Goal: Information Seeking & Learning: Learn about a topic

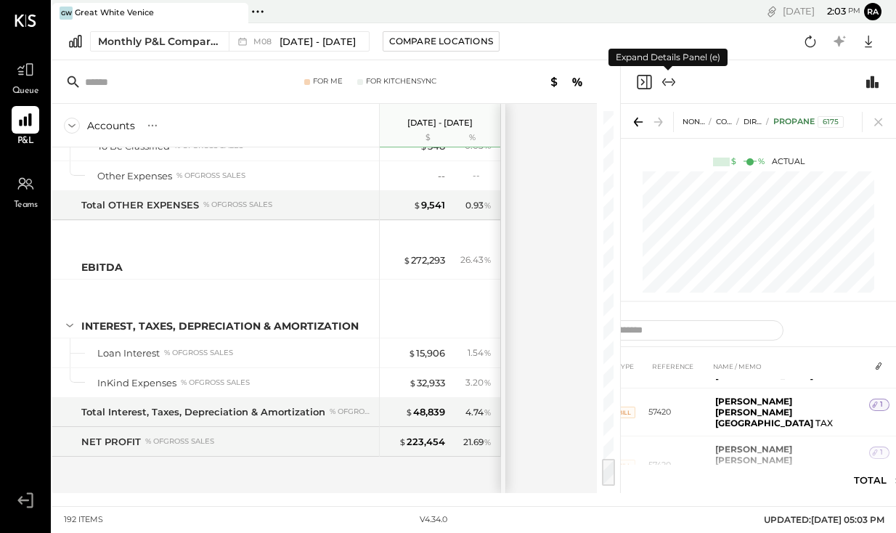
scroll to position [4505, 0]
click at [883, 123] on icon at bounding box center [878, 122] width 20 height 20
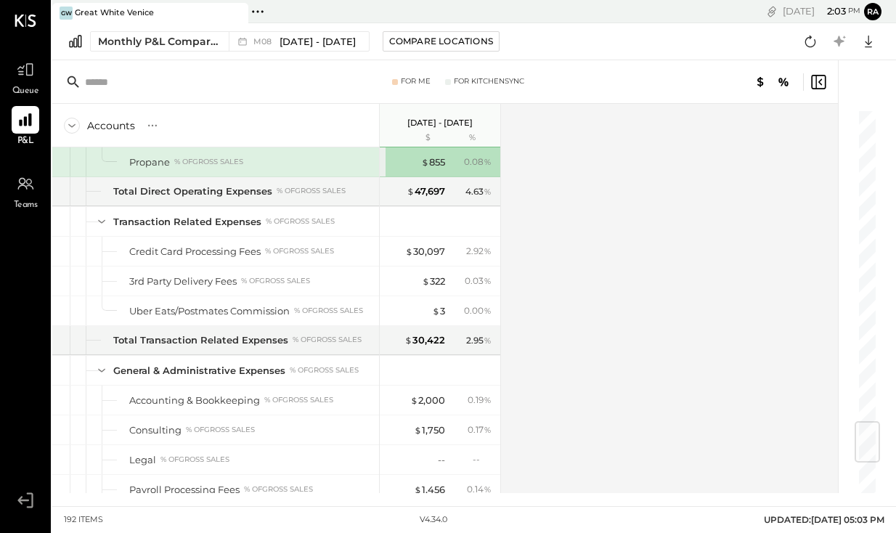
scroll to position [2643, 0]
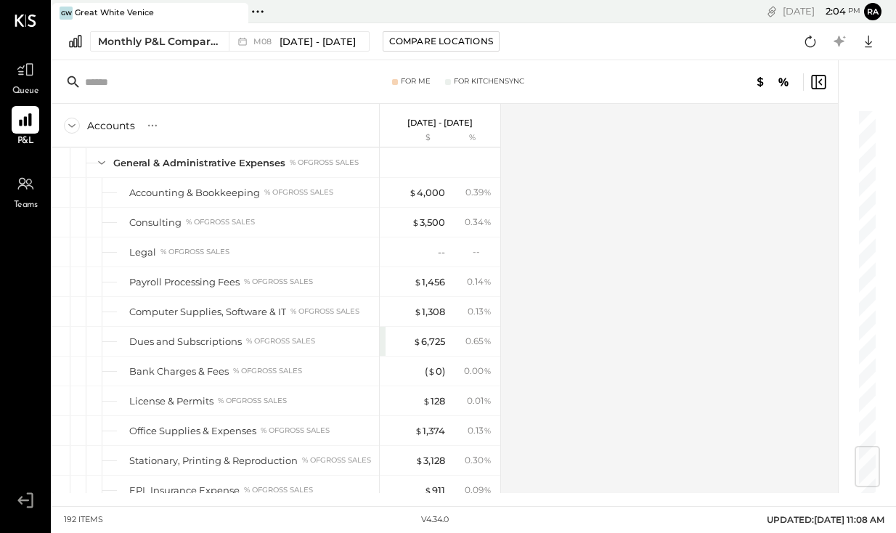
scroll to position [2853, 0]
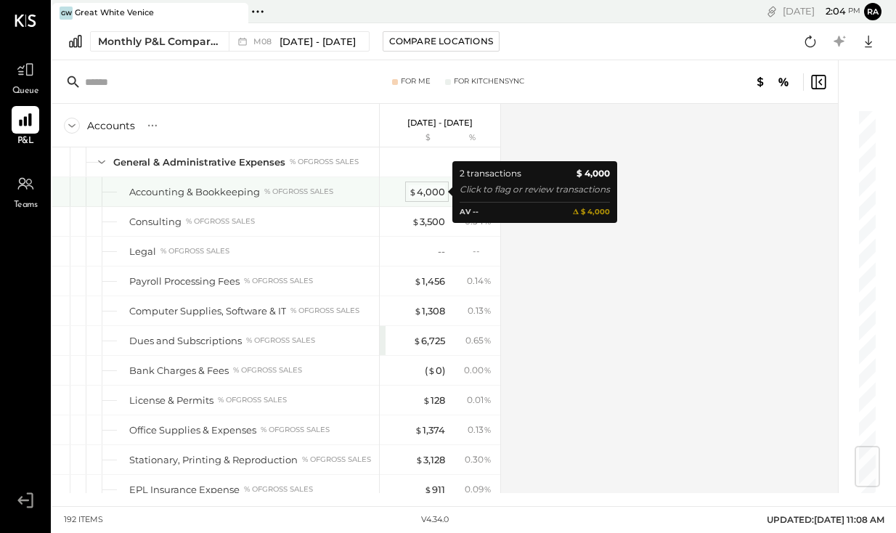
click at [433, 186] on div "$ 4,000" at bounding box center [427, 192] width 36 height 14
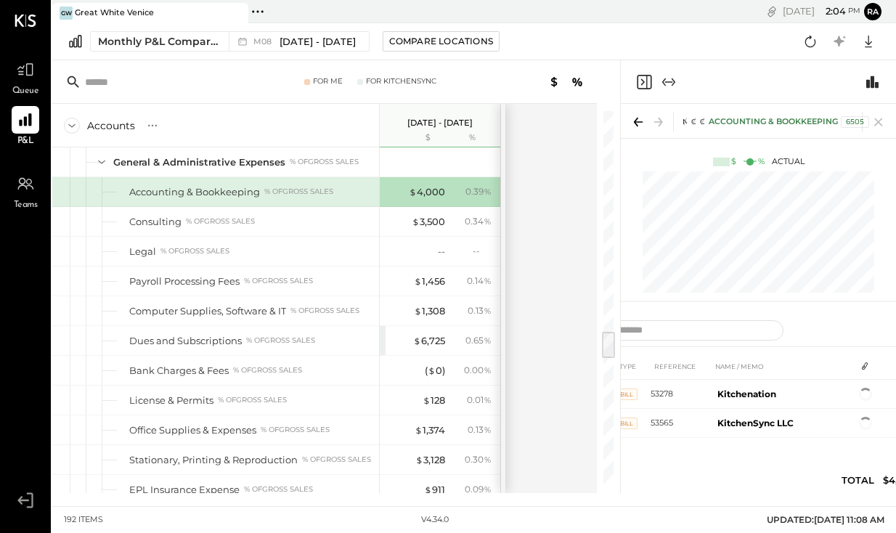
click at [542, 130] on div "Accounts S % GL Aug 1 - 31, 2025 $ % SALES Sales, Food % of GROSS SALES Sales, …" at bounding box center [325, 298] width 547 height 389
click at [874, 121] on icon at bounding box center [878, 122] width 20 height 20
